Goal: Information Seeking & Learning: Learn about a topic

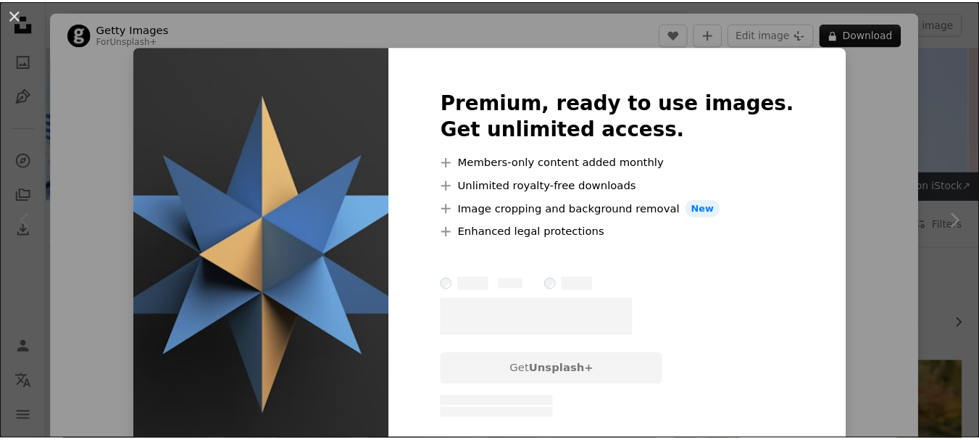
scroll to position [290, 0]
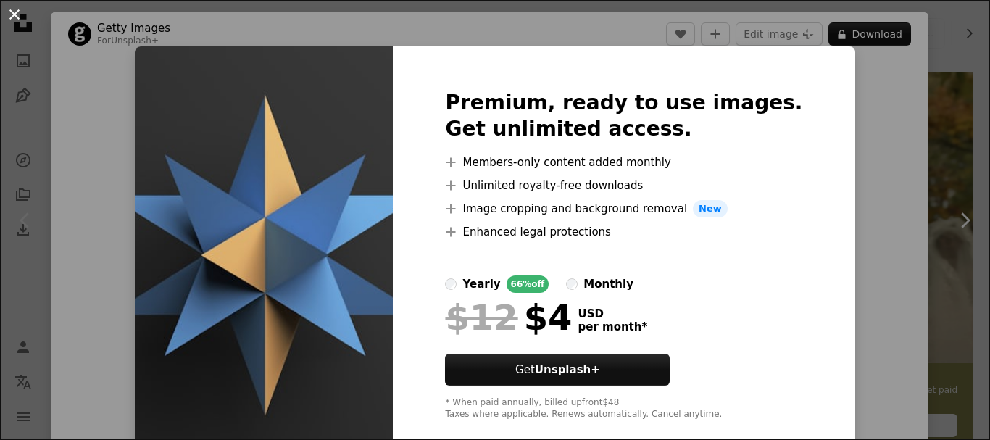
click at [7, 14] on button "An X shape" at bounding box center [14, 14] width 17 height 17
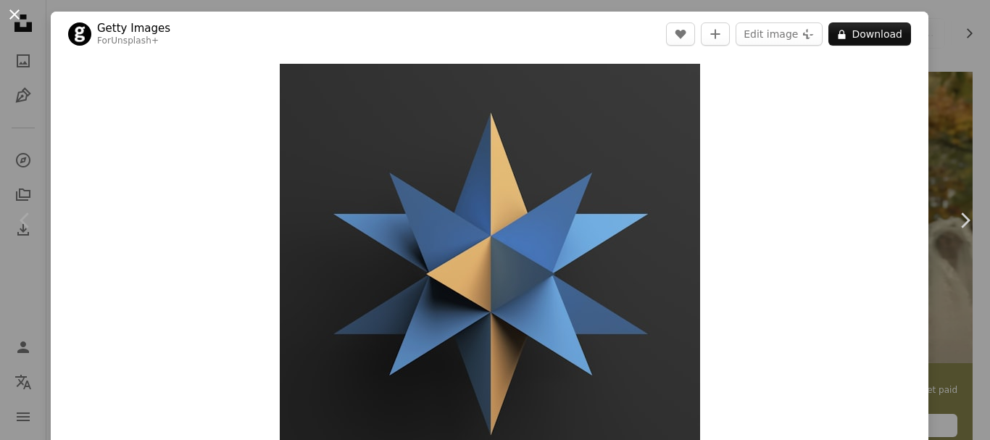
click at [8, 10] on button "An X shape" at bounding box center [14, 14] width 17 height 17
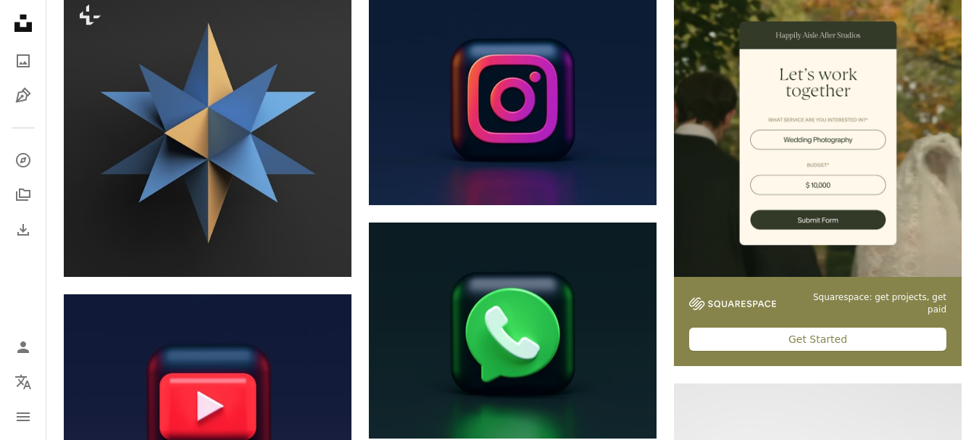
scroll to position [435, 0]
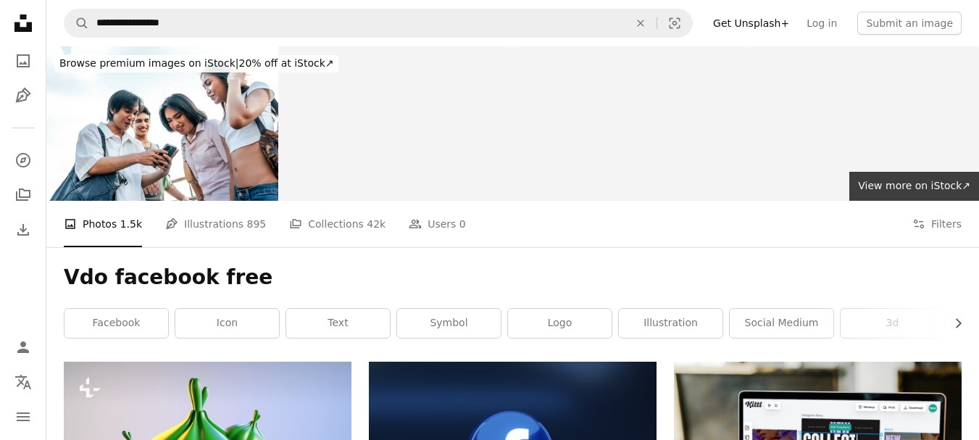
click at [14, 15] on icon "Unsplash logo Unsplash Home" at bounding box center [23, 23] width 29 height 29
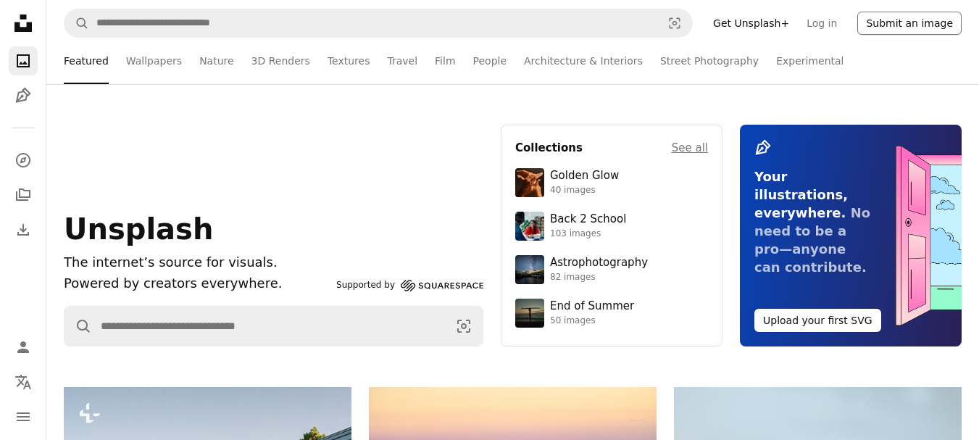
click at [926, 17] on button "Submit an image" at bounding box center [909, 23] width 104 height 23
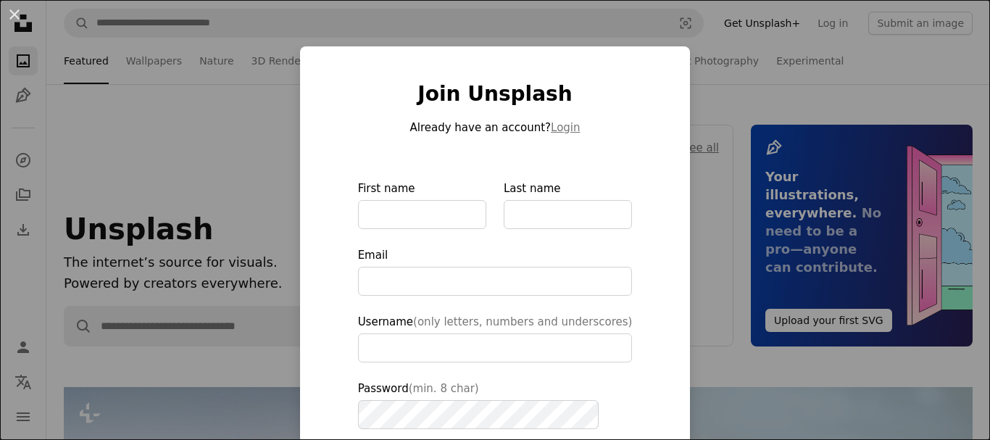
click at [177, 169] on div "An X shape Join Unsplash Already have an account? Login First name Last name Em…" at bounding box center [495, 220] width 990 height 440
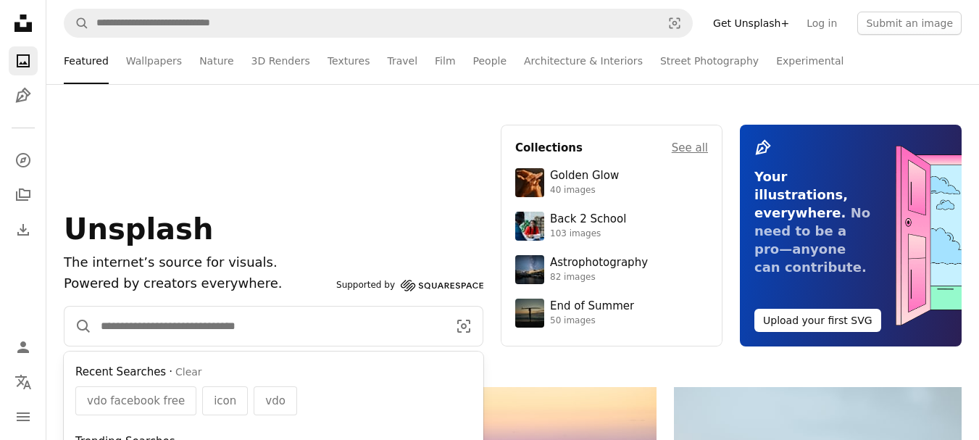
click at [140, 339] on input "Find visuals sitewide" at bounding box center [268, 326] width 353 height 39
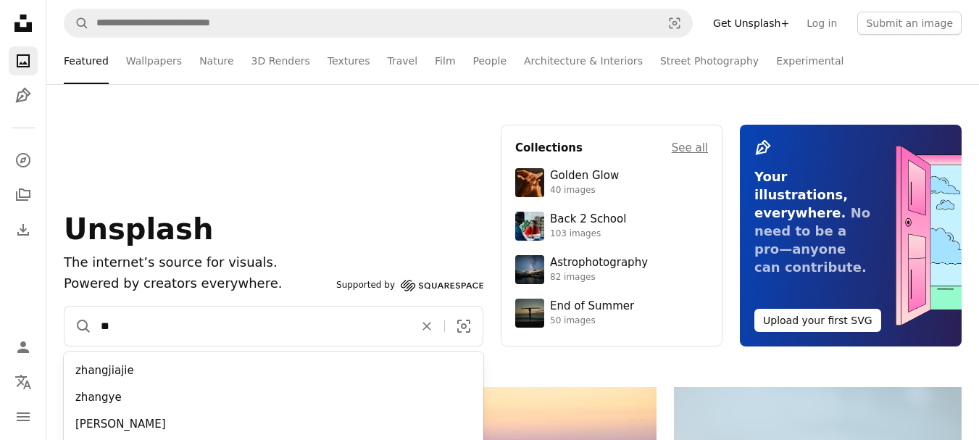
type input "*"
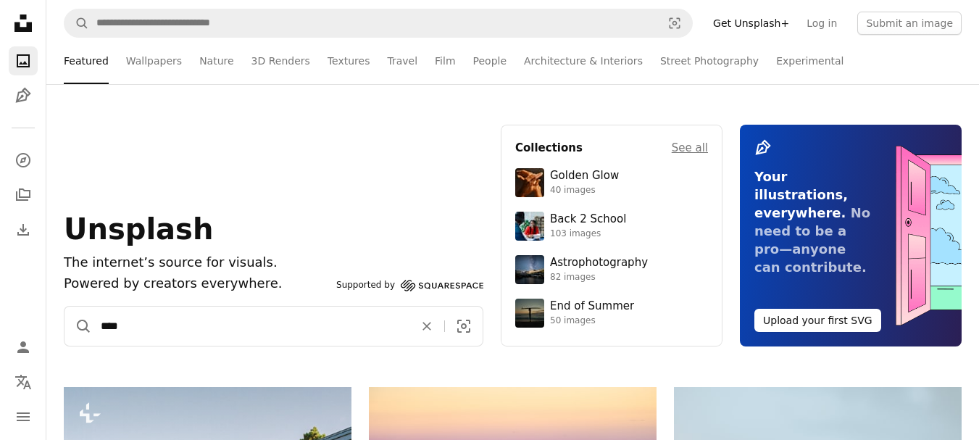
type input "*****"
click button "A magnifying glass" at bounding box center [79, 326] width 28 height 39
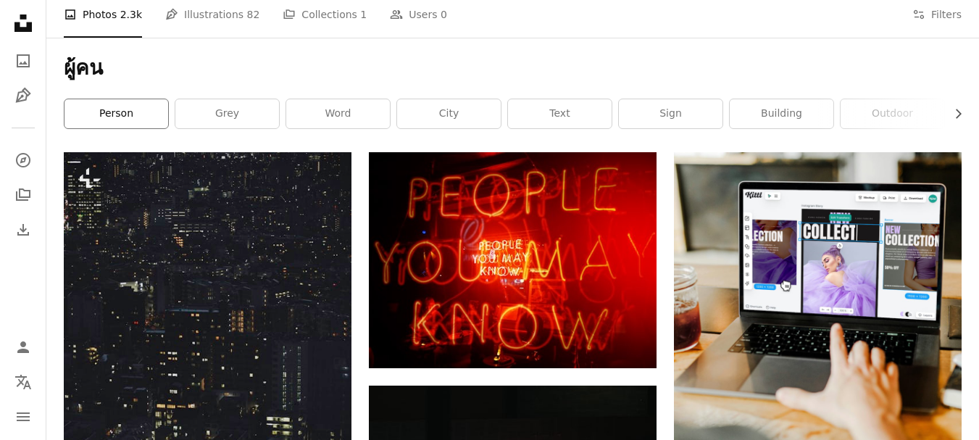
scroll to position [217, 0]
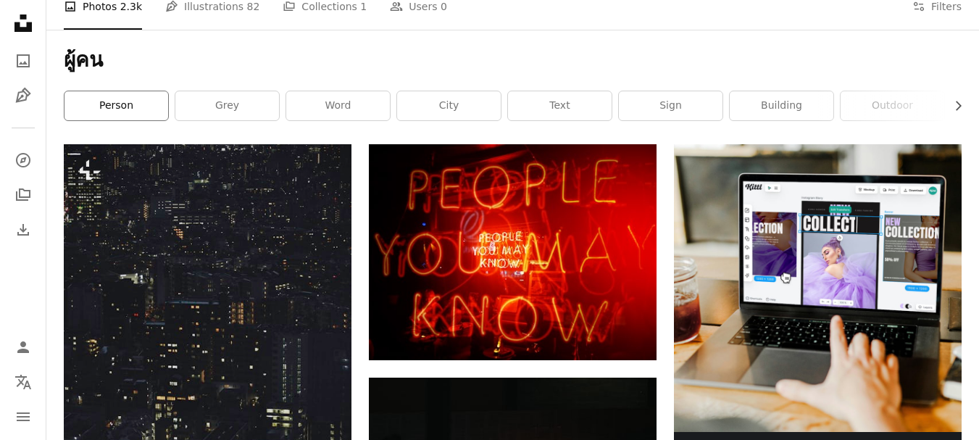
click at [112, 117] on link "person" at bounding box center [117, 105] width 104 height 29
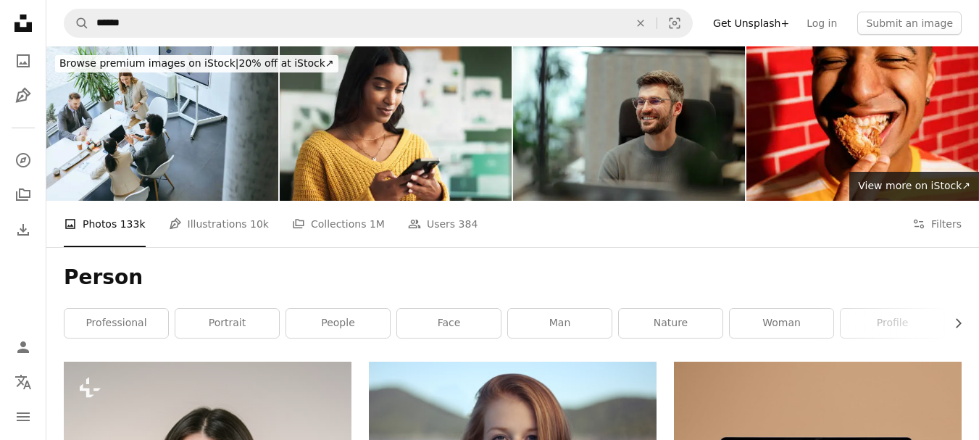
click at [864, 28] on nav "A magnifying glass ****** An X shape Visual search Filters Get Unsplash+ Log in…" at bounding box center [512, 23] width 933 height 46
click at [836, 25] on link "Log in" at bounding box center [822, 23] width 48 height 23
